Goal: Transaction & Acquisition: Purchase product/service

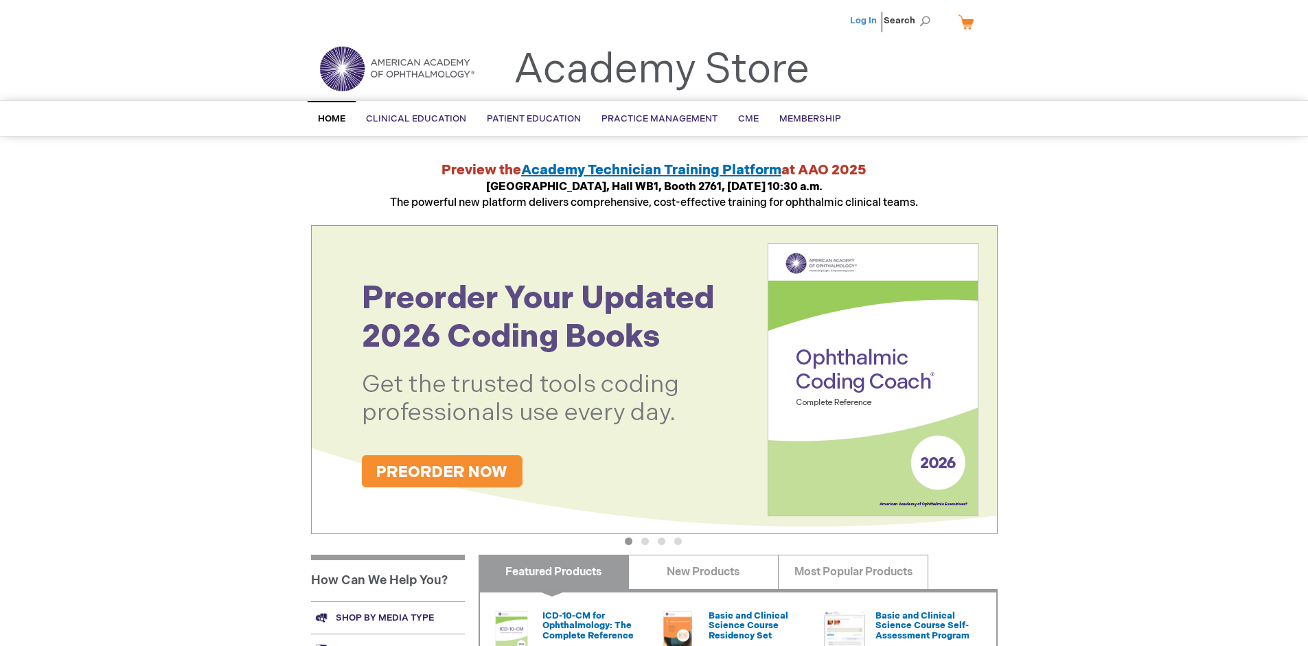
click at [864, 21] on link "Log In" at bounding box center [863, 20] width 27 height 11
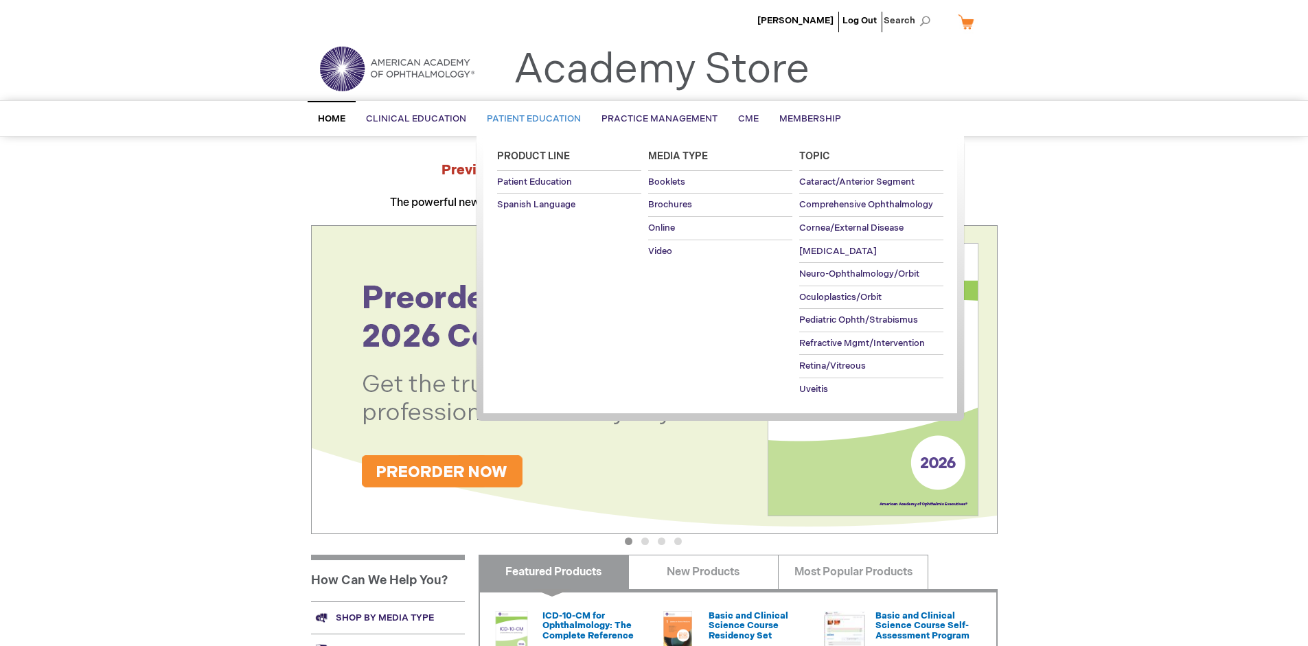
click at [530, 119] on span "Patient Education" at bounding box center [534, 118] width 94 height 11
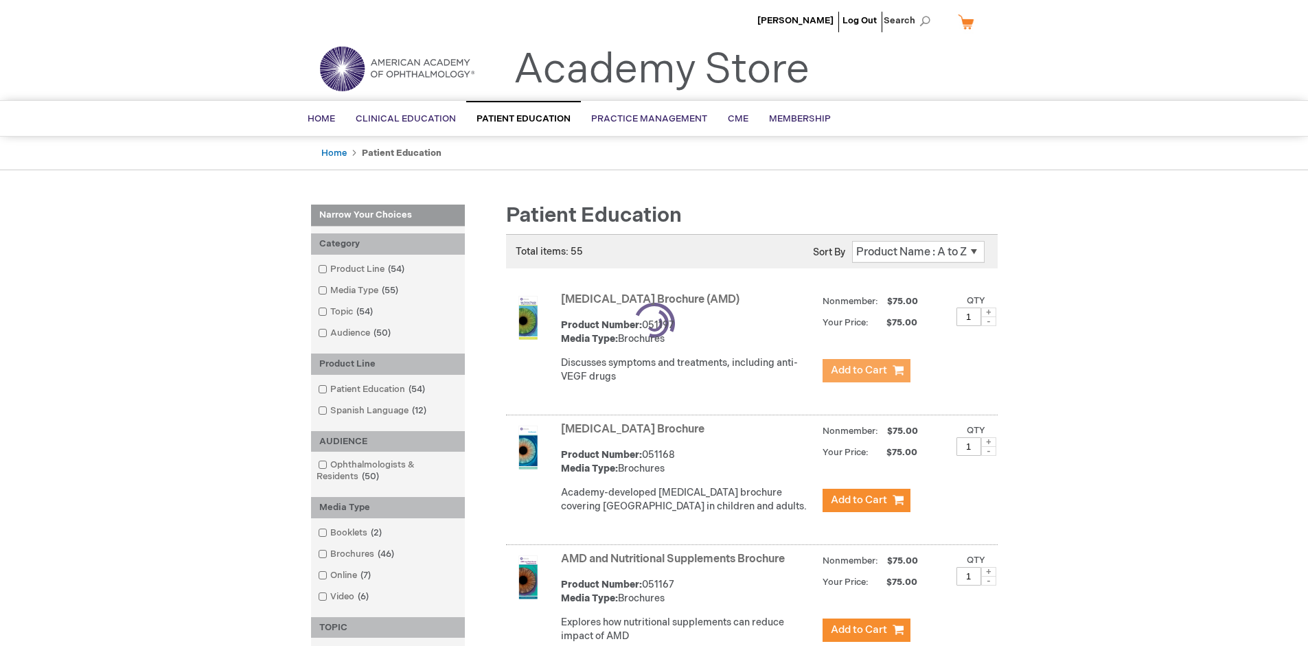
click at [866, 371] on span "Add to Cart" at bounding box center [859, 370] width 56 height 13
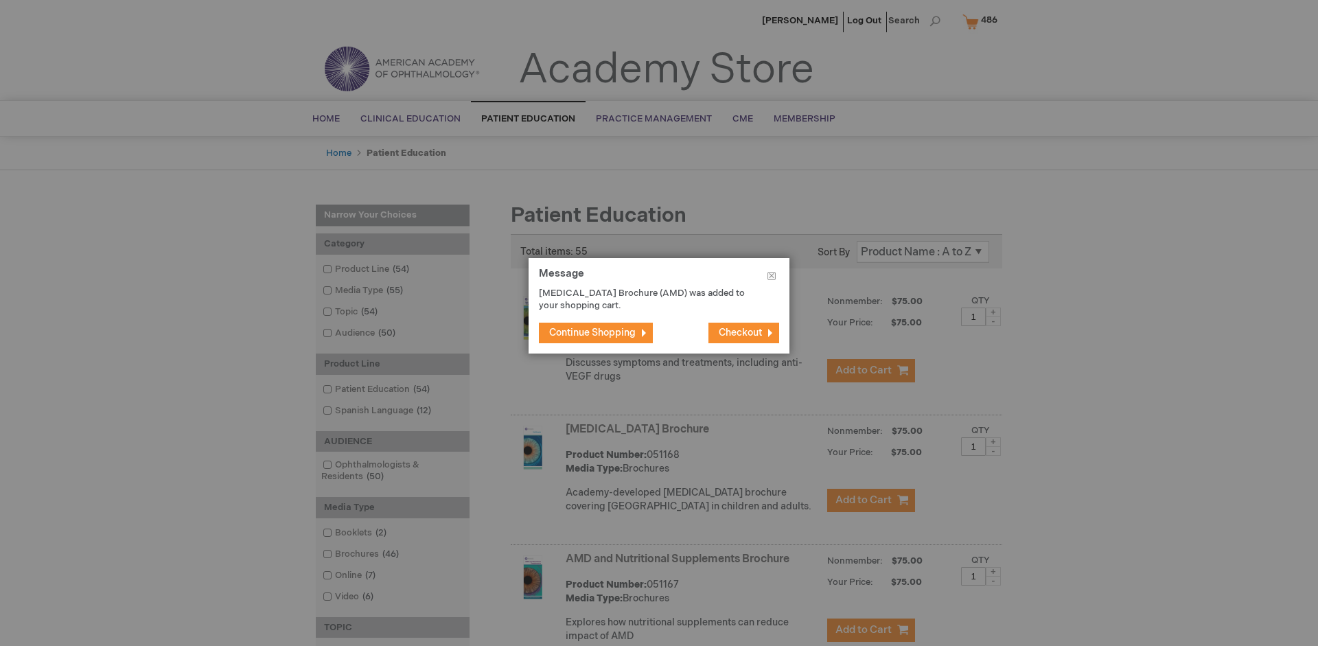
click at [592, 332] on span "Continue Shopping" at bounding box center [592, 333] width 86 height 12
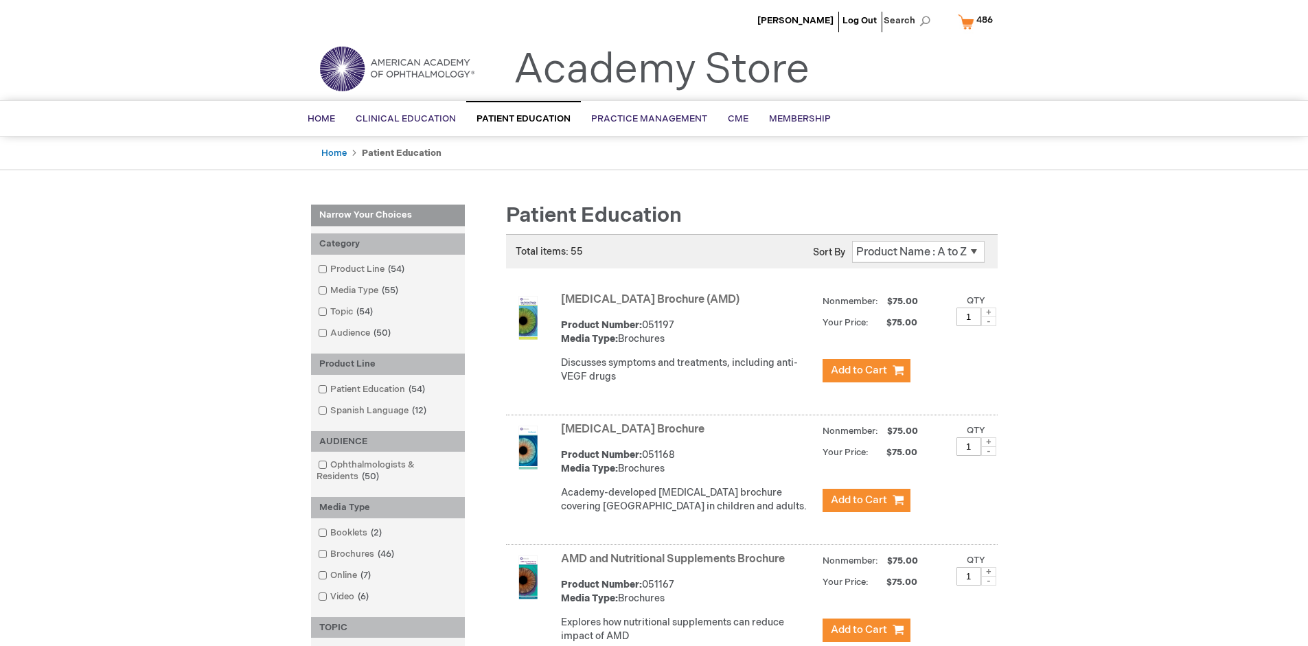
click at [675, 566] on link "AMD and Nutritional Supplements Brochure" at bounding box center [673, 559] width 224 height 13
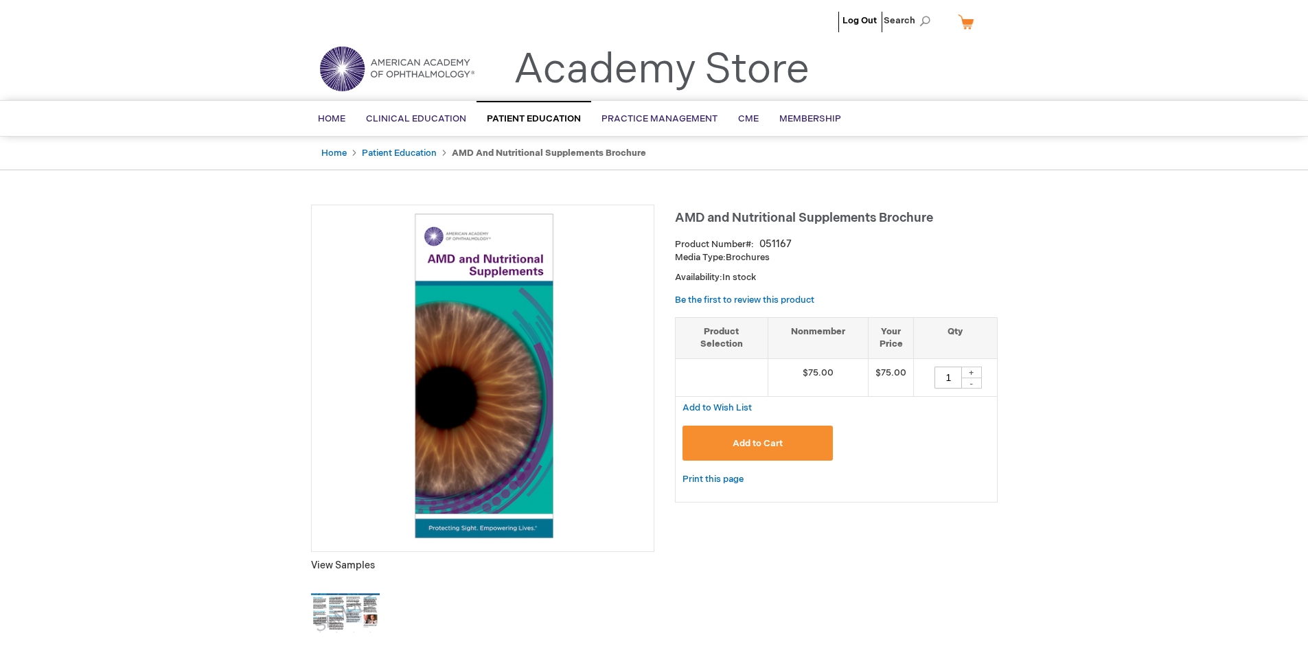
type input "1"
click at [757, 443] on span "Add to Cart" at bounding box center [757, 443] width 50 height 11
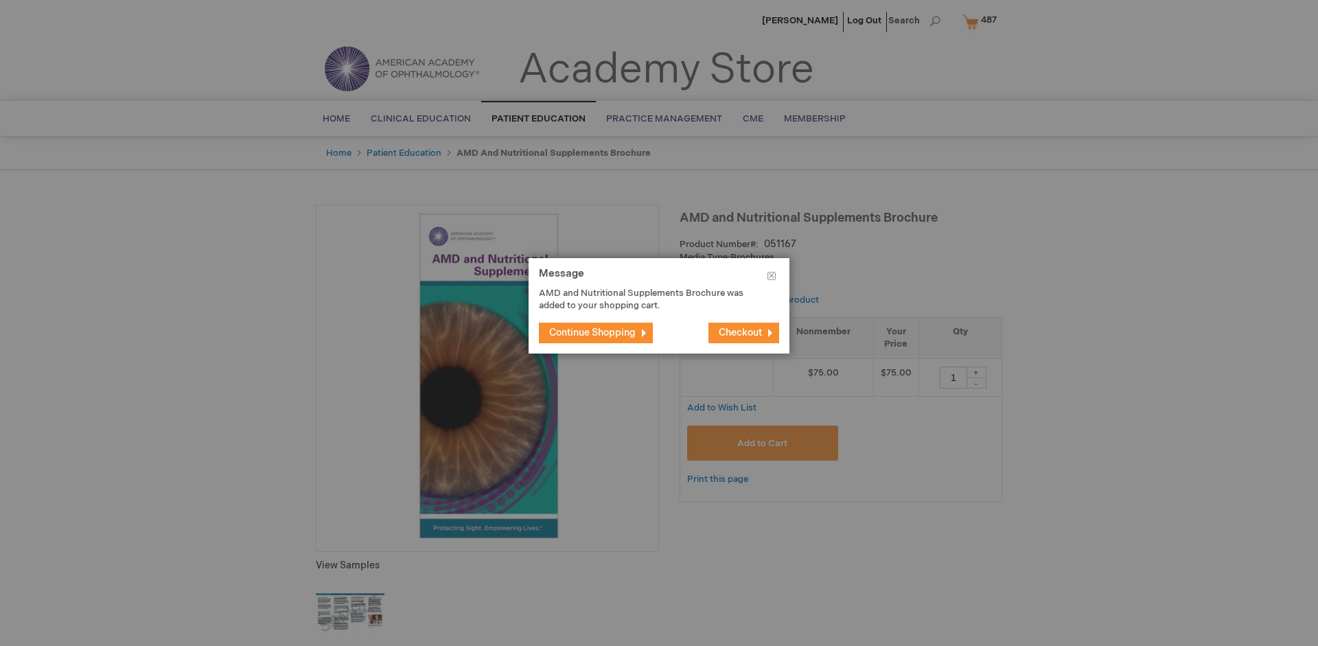
click at [592, 332] on span "Continue Shopping" at bounding box center [592, 333] width 86 height 12
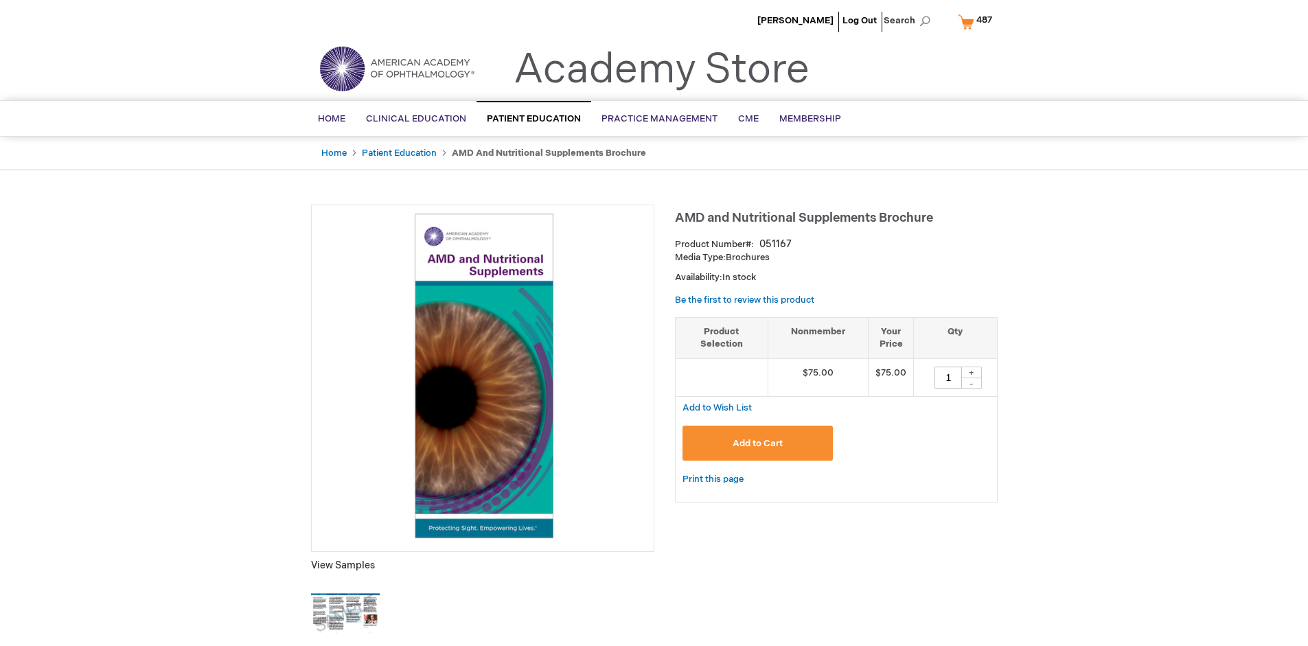
click at [977, 21] on span "487" at bounding box center [984, 19] width 16 height 11
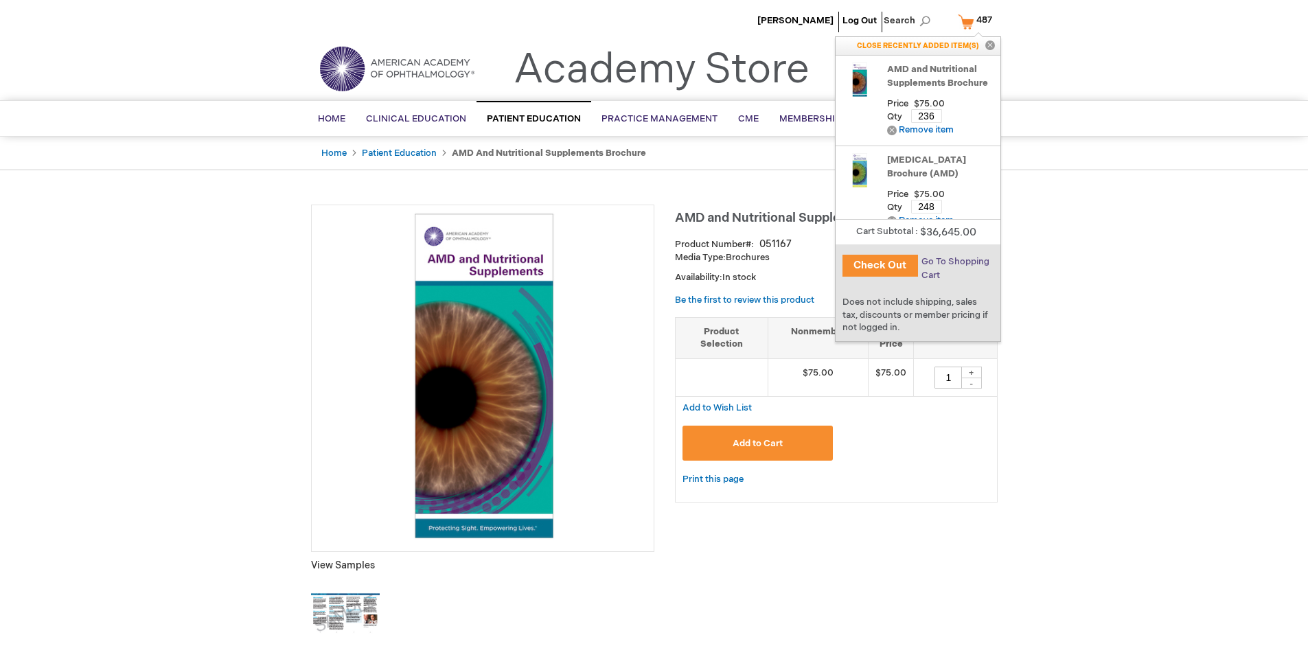
click at [954, 262] on span "Go To Shopping Cart" at bounding box center [955, 268] width 68 height 25
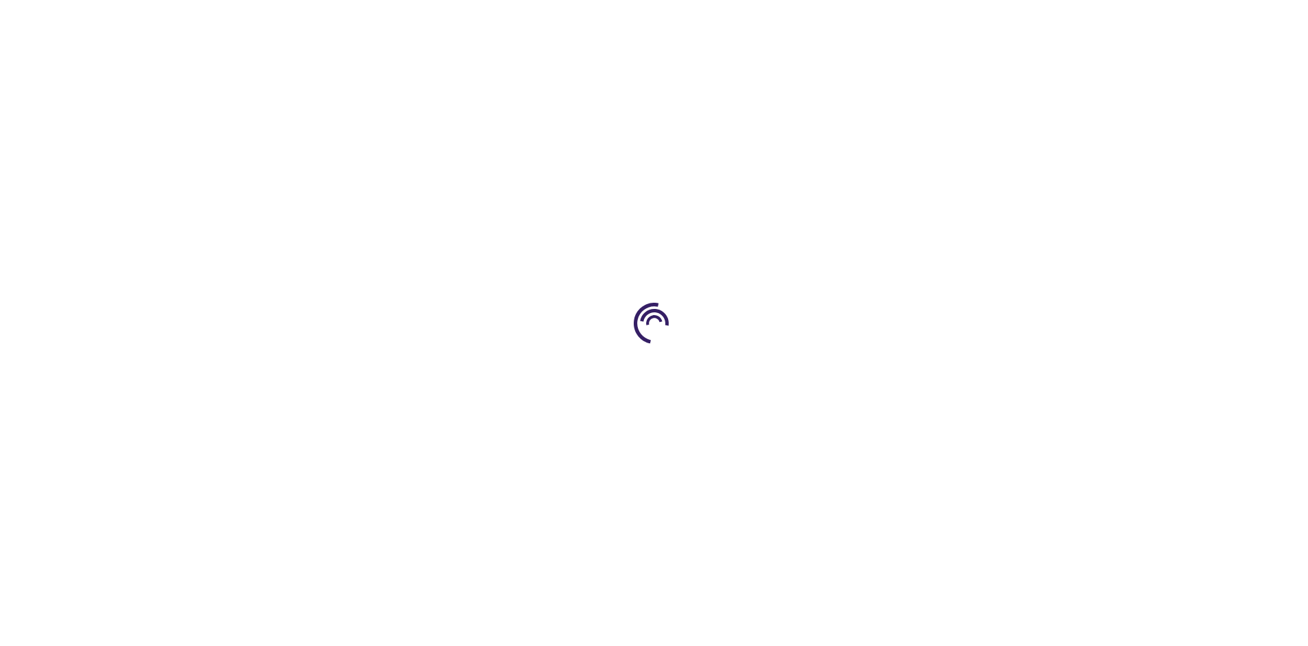
select select "US"
select select "41"
click at [907, 640] on span "Proceed to Checkout" at bounding box center [907, 640] width 89 height 11
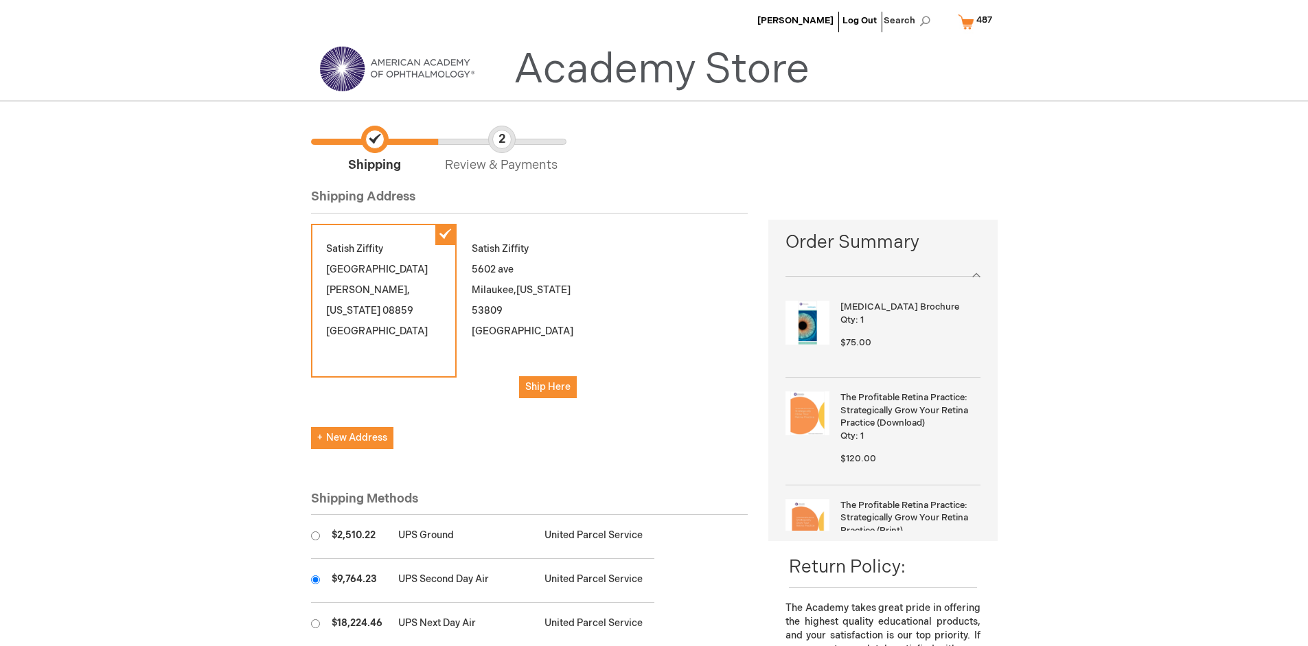
click at [315, 579] on input "radio" at bounding box center [315, 579] width 9 height 9
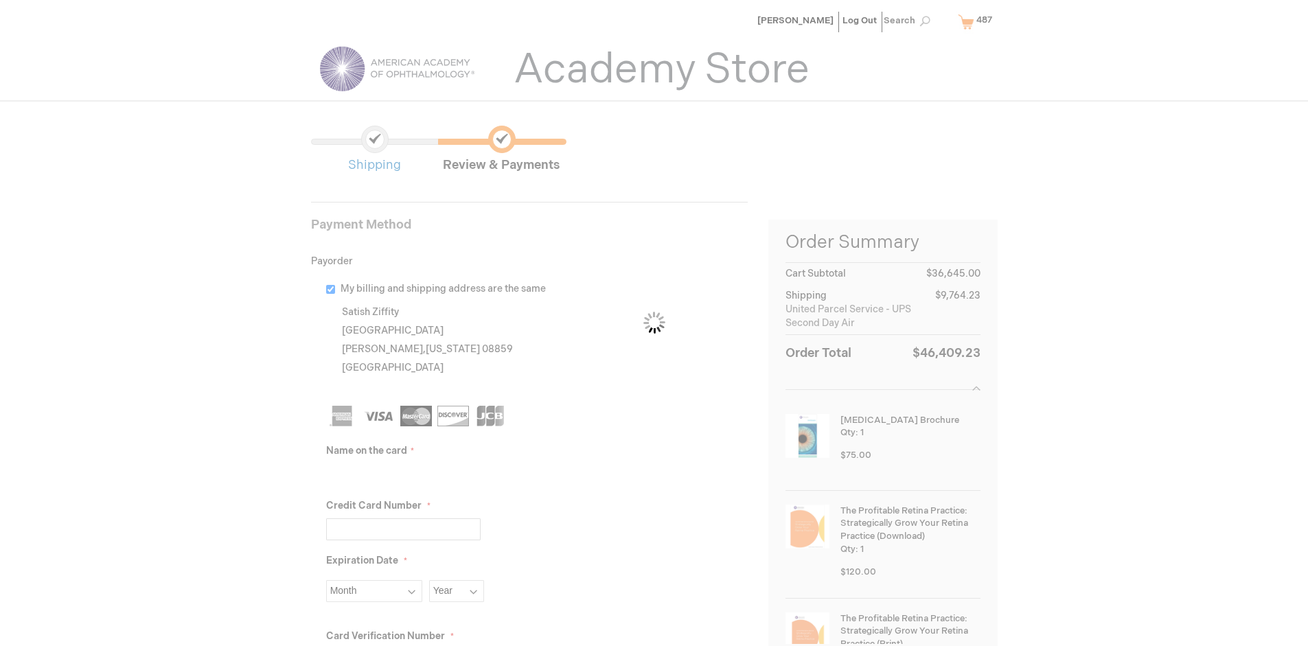
click at [403, 474] on input "Name on the card" at bounding box center [403, 474] width 154 height 22
